Goal: Navigation & Orientation: Find specific page/section

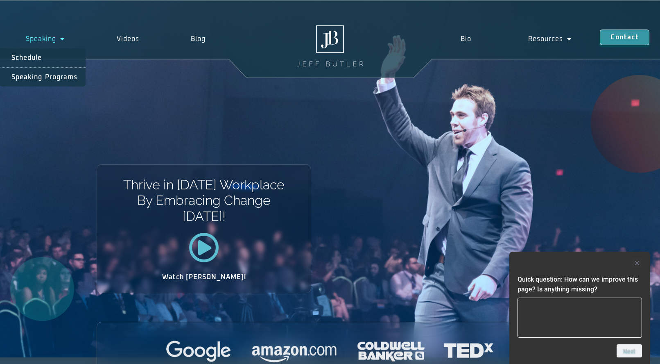
click at [50, 38] on link "Speaking" at bounding box center [45, 38] width 91 height 19
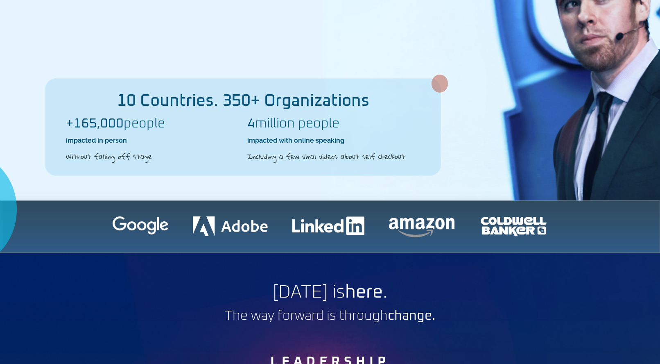
scroll to position [121, 0]
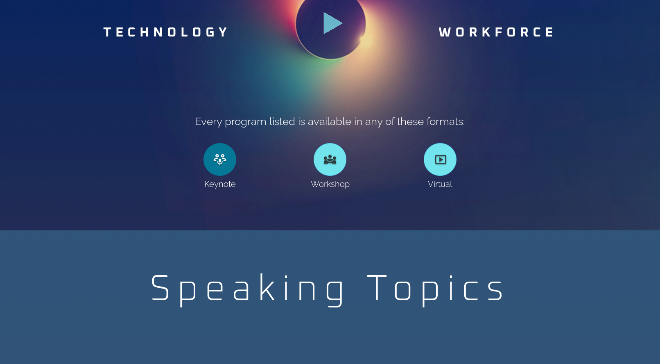
click at [223, 163] on link at bounding box center [220, 159] width 33 height 33
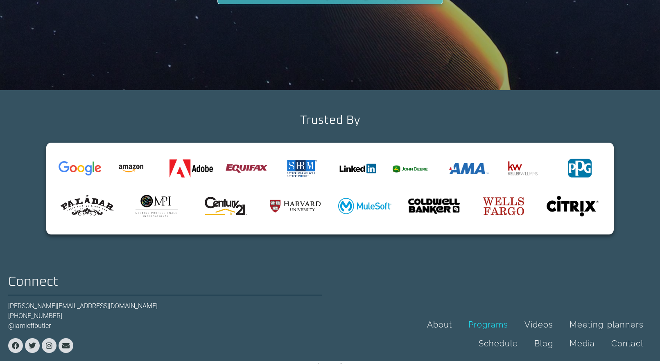
scroll to position [2644, 0]
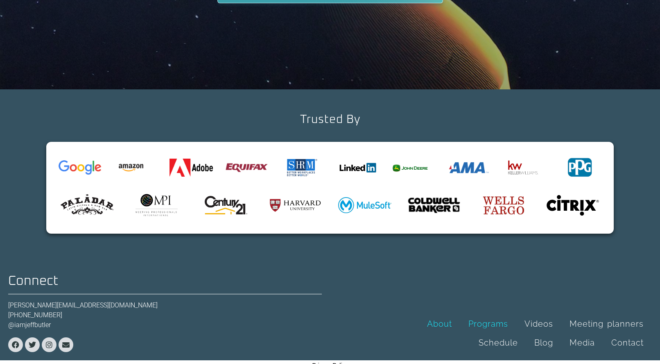
click at [434, 314] on link "About" at bounding box center [439, 323] width 41 height 19
